Goal: Answer question/provide support

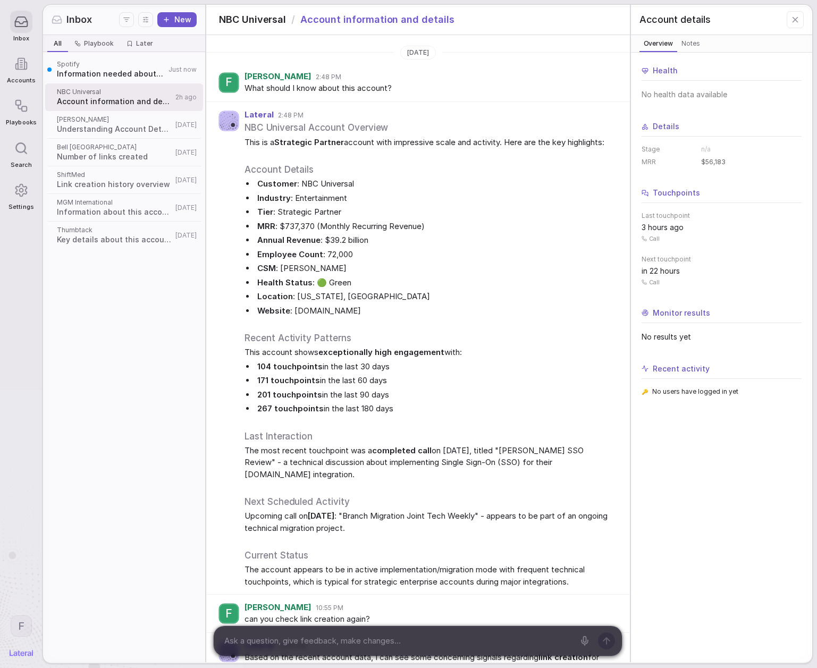
scroll to position [2022, 0]
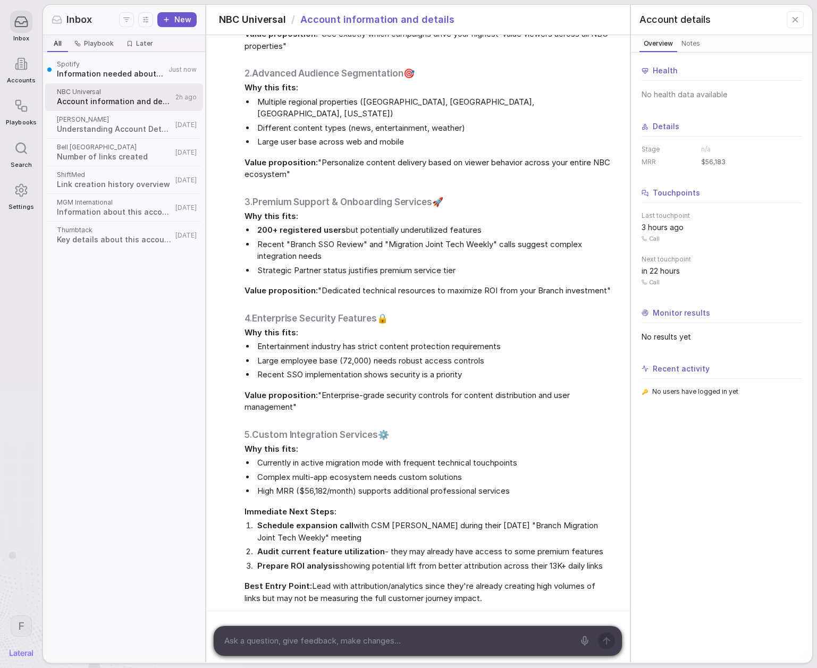
click at [121, 398] on div "Spotify Information needed about this account Just now NBC Universal Account in…" at bounding box center [124, 357] width 162 height 610
click at [112, 69] on span "Information needed about this account" at bounding box center [111, 74] width 108 height 11
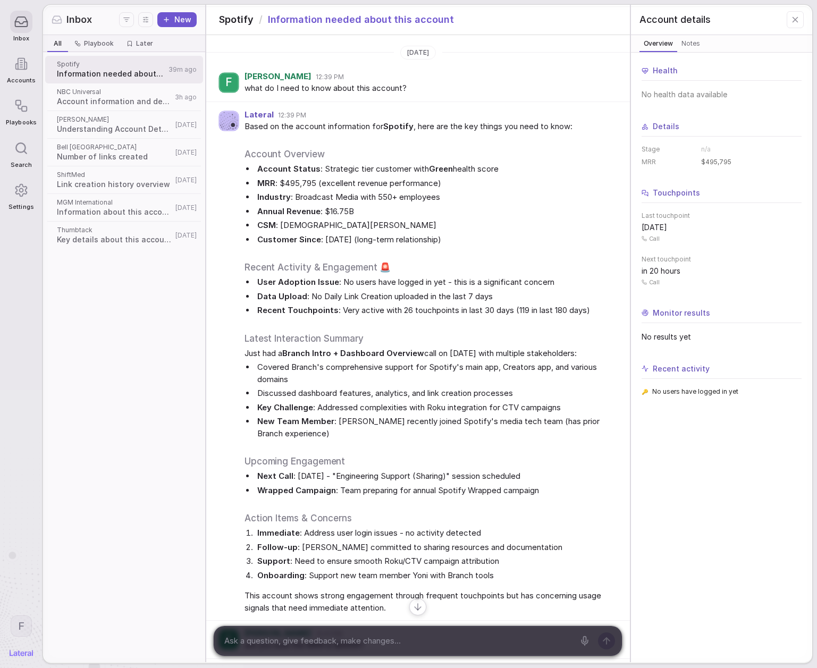
scroll to position [745, 0]
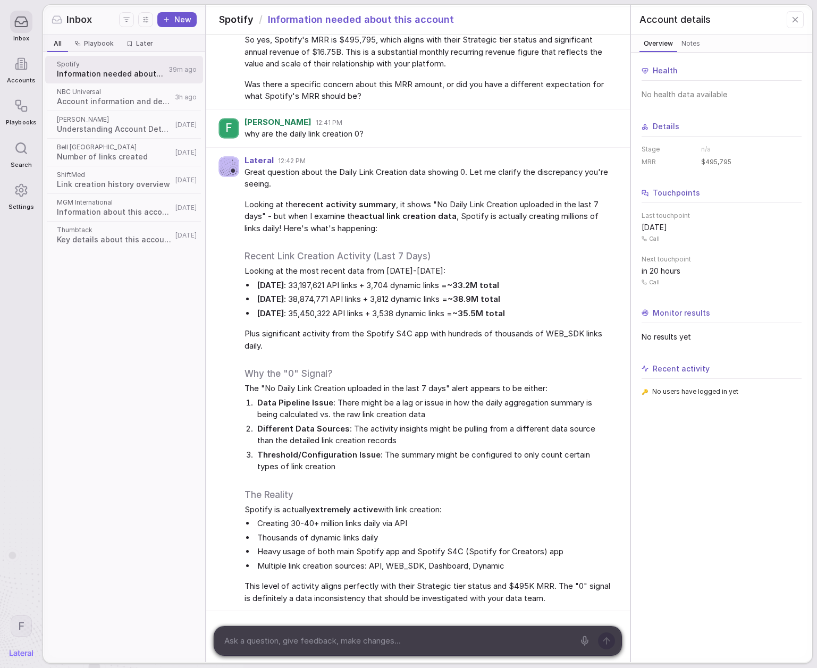
click at [683, 496] on div "Health No health data available Details Stage n/a MRR $495,795 Touchpoints Last…" at bounding box center [721, 358] width 181 height 610
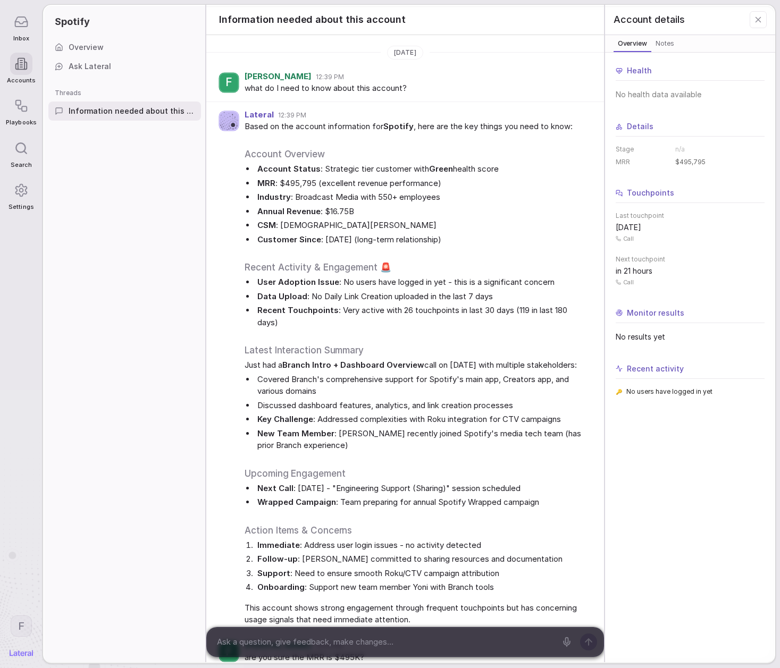
scroll to position [780, 0]
